Goal: Information Seeking & Learning: Learn about a topic

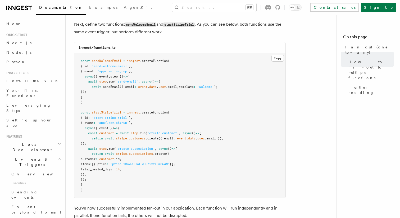
scroll to position [125, 0]
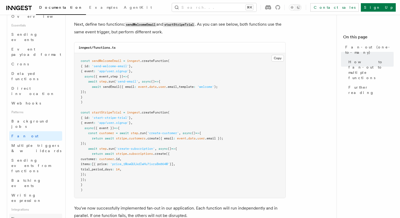
scroll to position [155, 0]
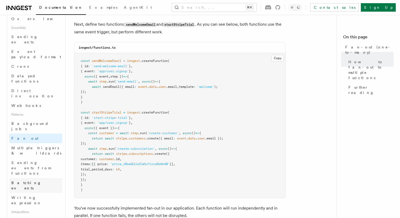
click at [34, 181] on span "Batching events" at bounding box center [26, 186] width 30 height 10
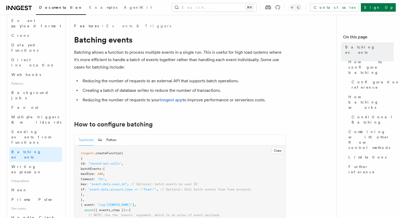
scroll to position [228, 0]
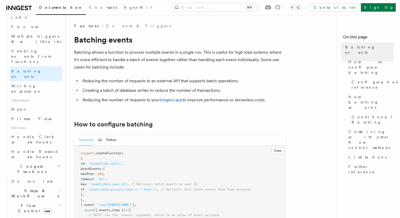
scroll to position [270, 0]
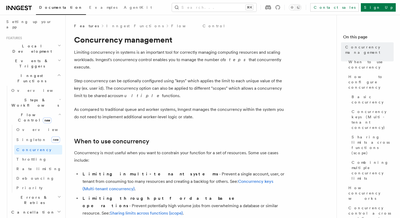
scroll to position [94, 0]
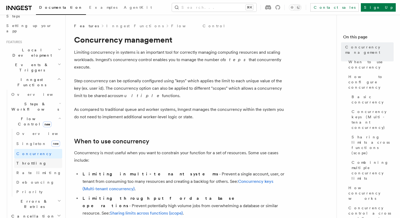
click at [30, 161] on span "Throttling" at bounding box center [31, 163] width 30 height 4
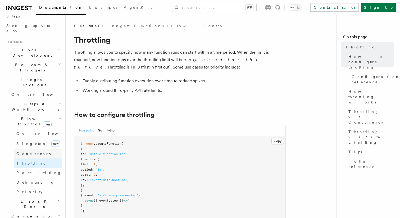
click at [33, 152] on span "Concurrency" at bounding box center [33, 154] width 35 height 4
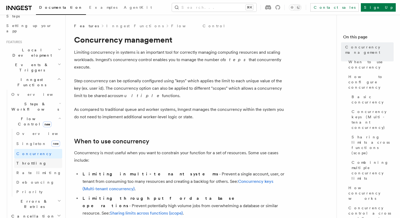
click at [27, 161] on span "Throttling" at bounding box center [31, 163] width 30 height 4
